Goal: Navigation & Orientation: Find specific page/section

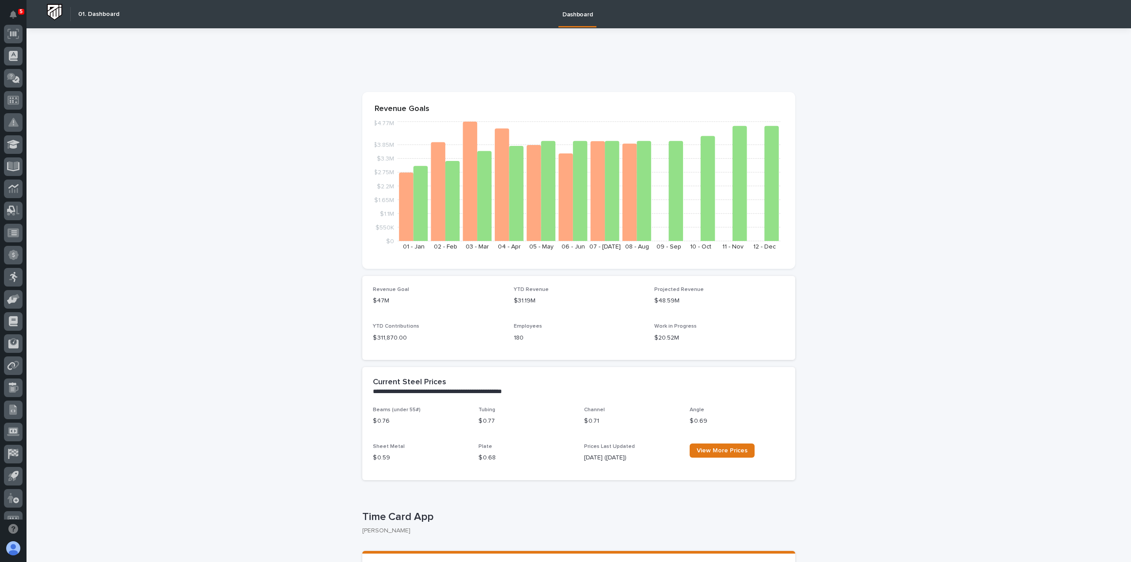
scroll to position [190, 0]
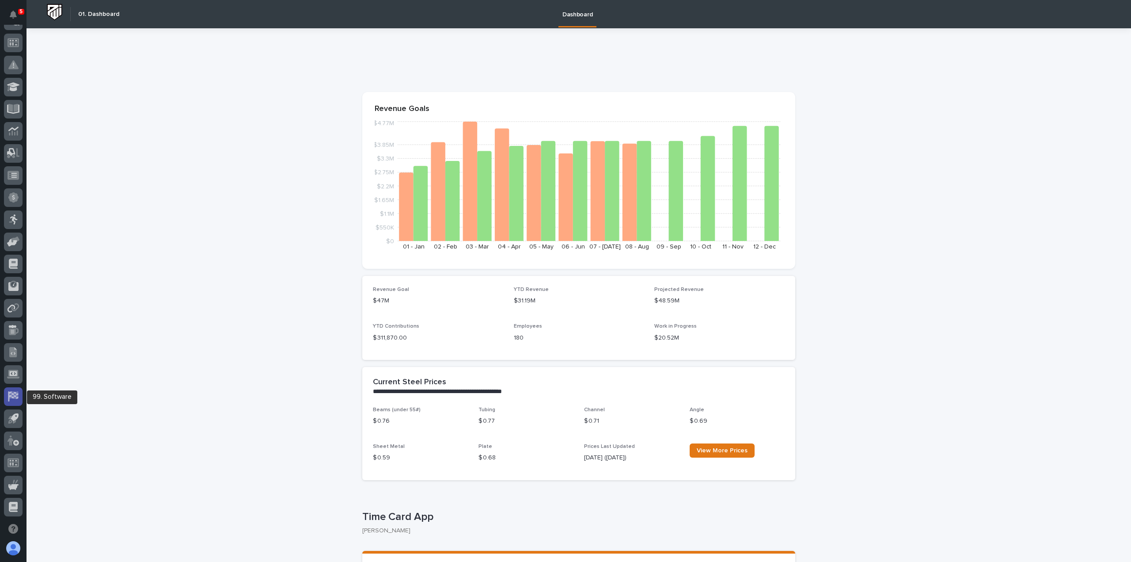
click at [14, 395] on icon at bounding box center [13, 395] width 9 height 8
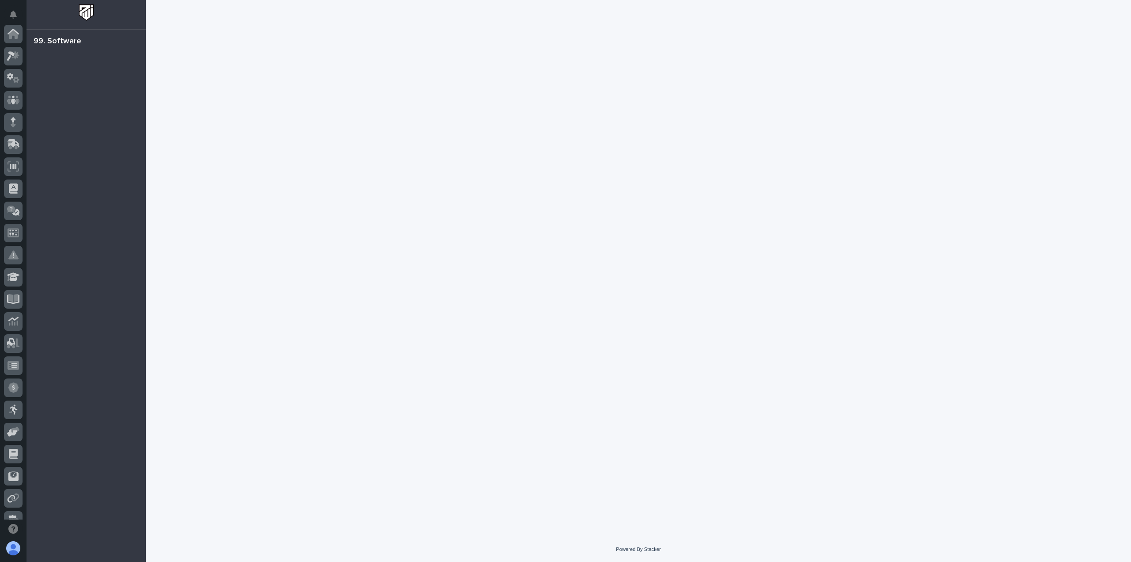
scroll to position [190, 0]
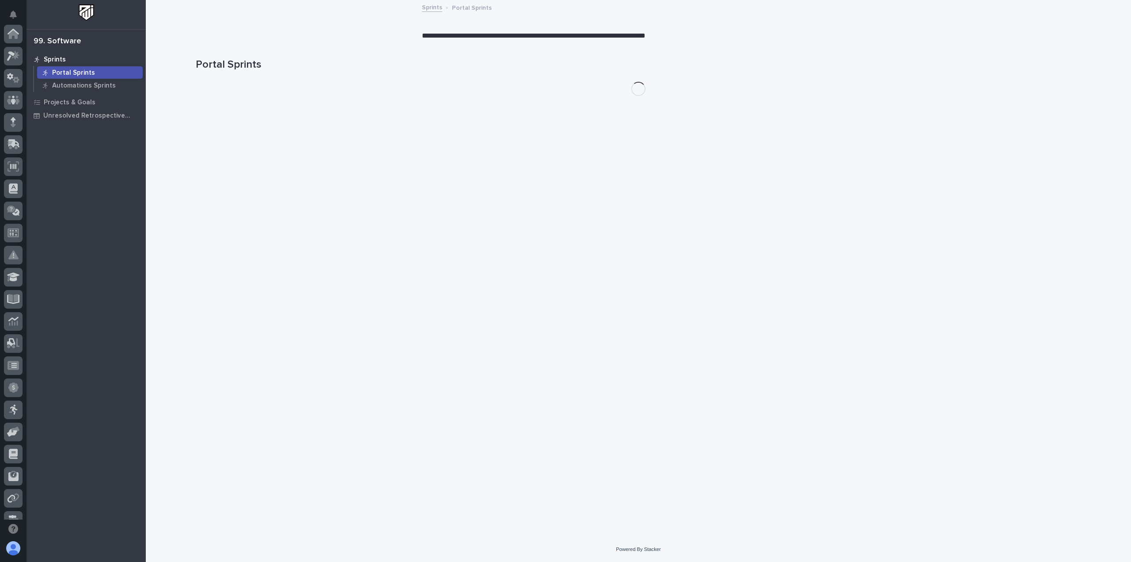
scroll to position [190, 0]
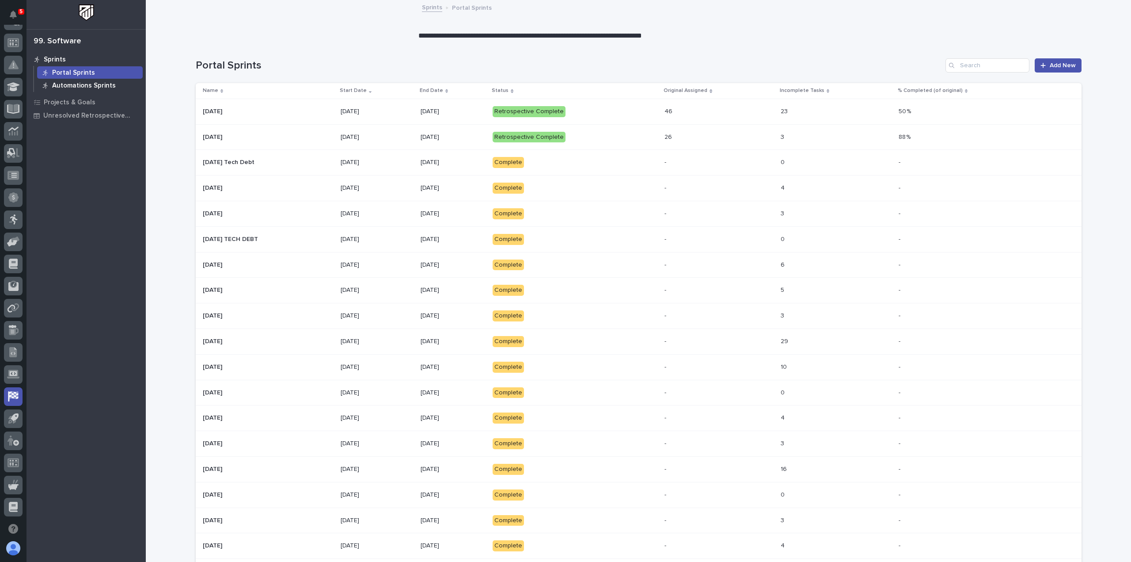
click at [68, 84] on p "Automations Sprints" at bounding box center [84, 86] width 64 height 8
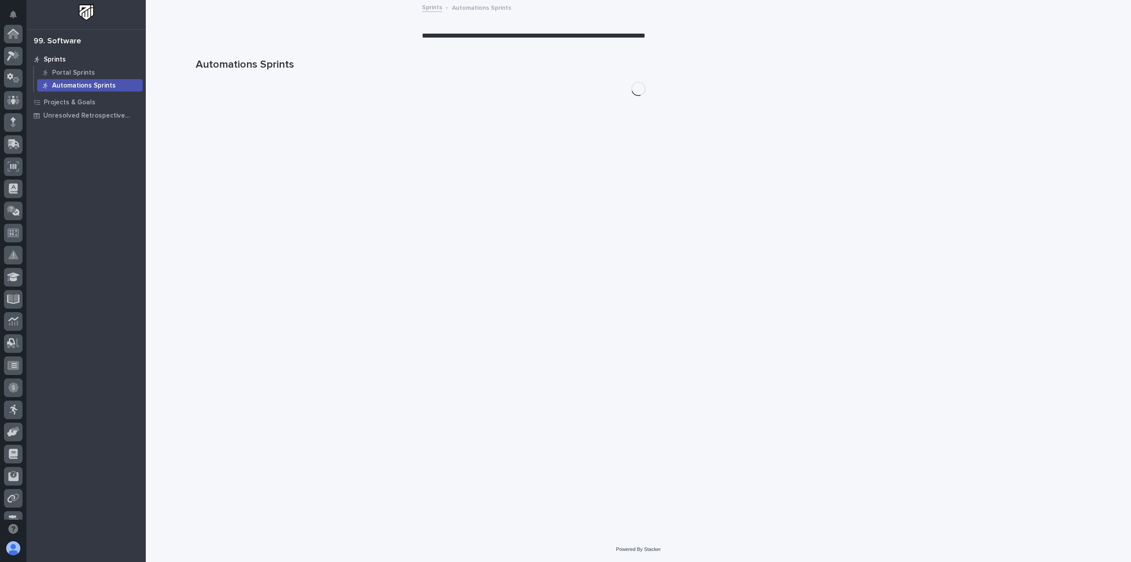
scroll to position [190, 0]
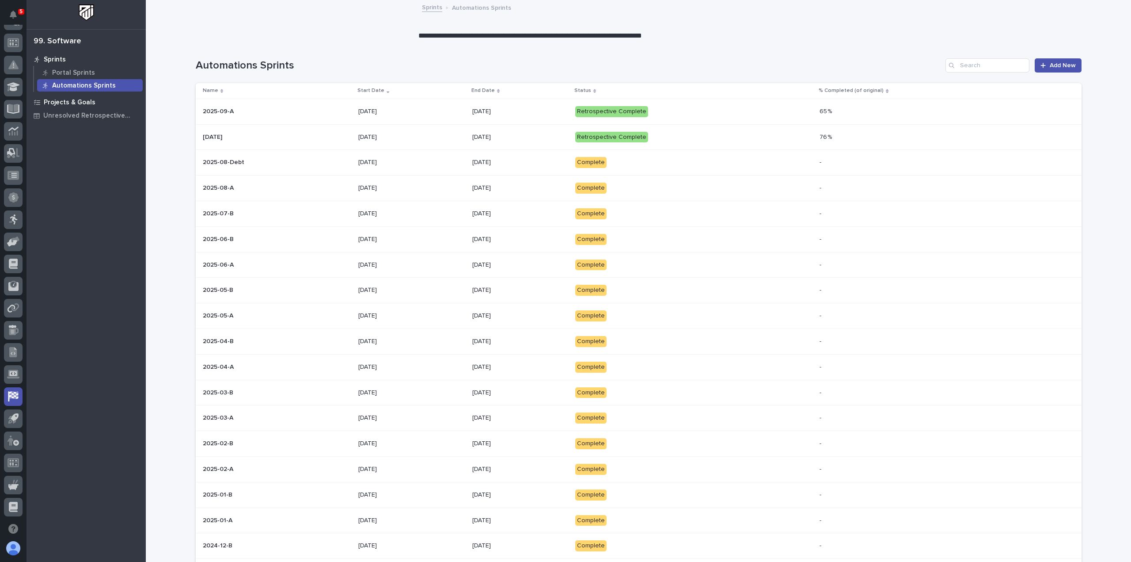
click at [57, 99] on p "Projects & Goals" at bounding box center [70, 103] width 52 height 8
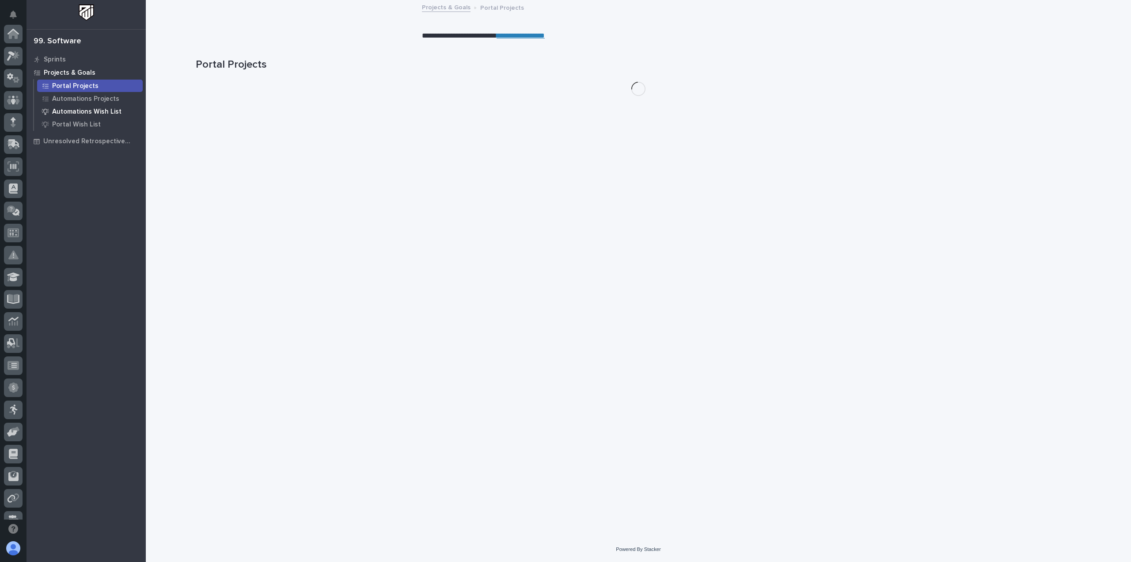
scroll to position [190, 0]
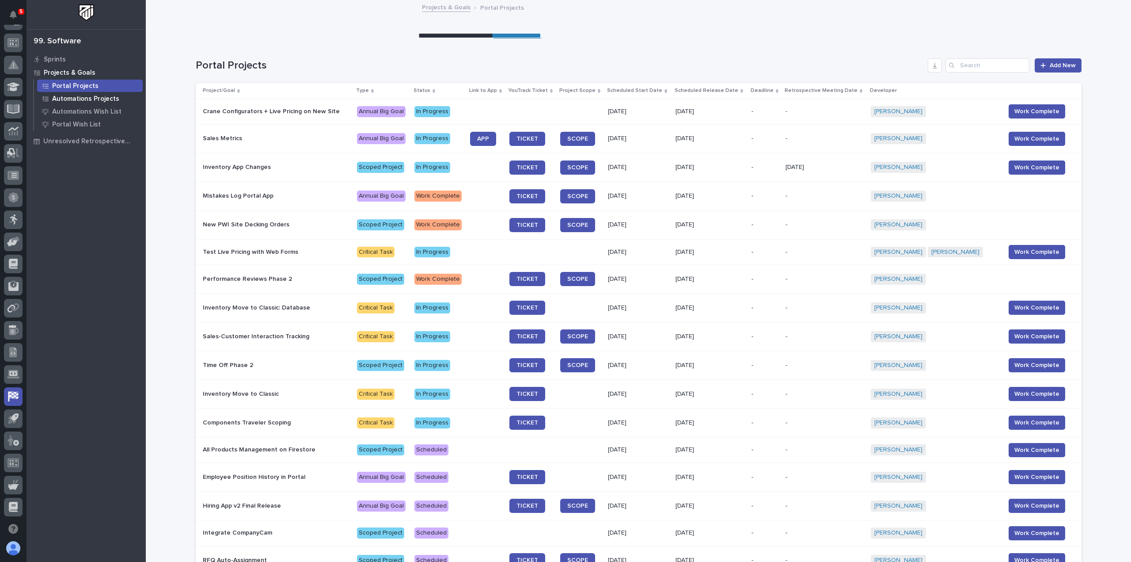
click at [93, 102] on p "Automations Projects" at bounding box center [85, 99] width 67 height 8
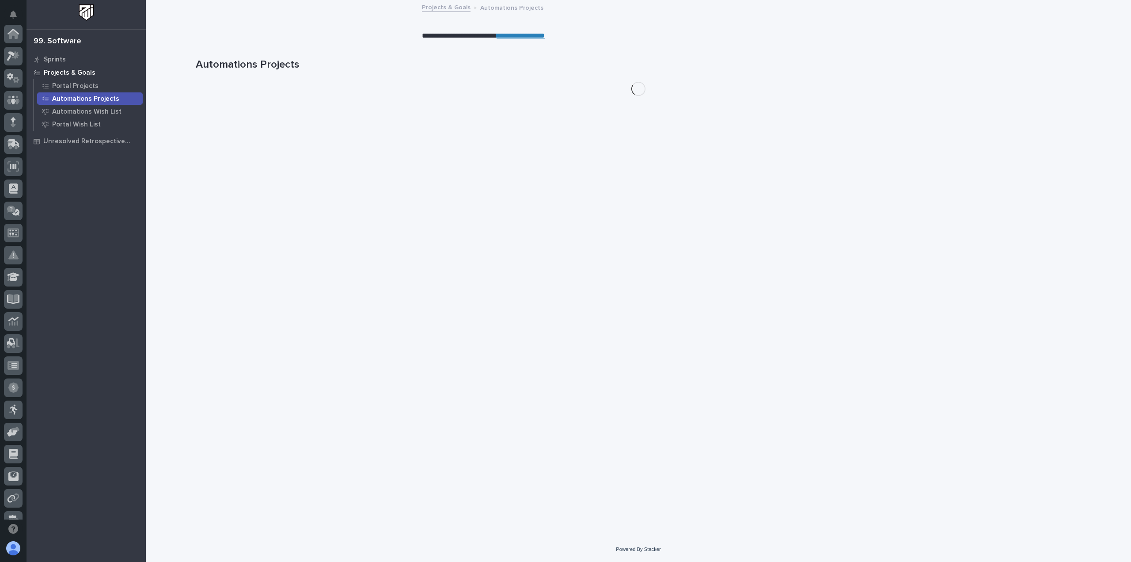
scroll to position [190, 0]
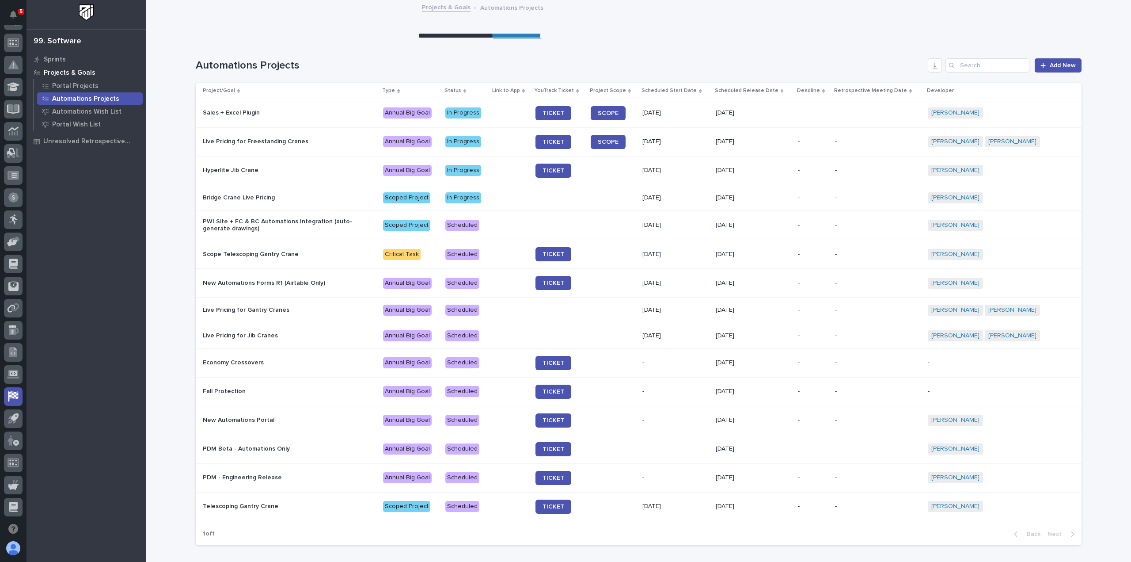
click at [518, 34] on link "**********" at bounding box center [517, 35] width 48 height 7
